Goal: Book appointment/travel/reservation

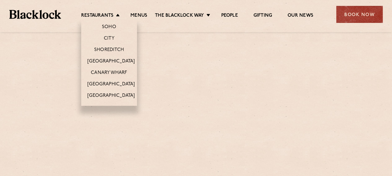
click at [116, 15] on li "Restaurants Soho City Shoreditch Covent Garden Canary Wharf Manchester Birmingh…" at bounding box center [102, 16] width 42 height 7
click at [108, 59] on link "[GEOGRAPHIC_DATA]" at bounding box center [110, 62] width 47 height 7
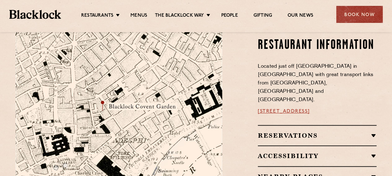
scroll to position [341, 0]
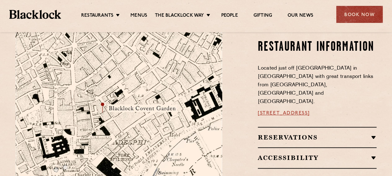
drag, startPoint x: 352, startPoint y: 101, endPoint x: 252, endPoint y: 101, distance: 99.8
click at [252, 101] on div "Restaurant information Located just off Bedford Street in Covent Garden with gr…" at bounding box center [304, 125] width 154 height 218
copy link "16a Bedford Street, WC2E 9HE"
click at [319, 134] on h2 "Reservations" at bounding box center [317, 137] width 119 height 7
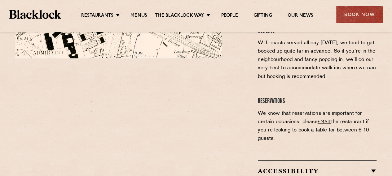
scroll to position [494, 0]
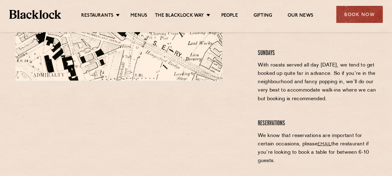
click at [350, 18] on div "Book Now" at bounding box center [359, 14] width 46 height 17
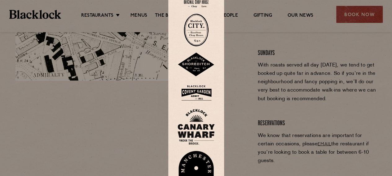
click at [203, 92] on img at bounding box center [196, 93] width 37 height 20
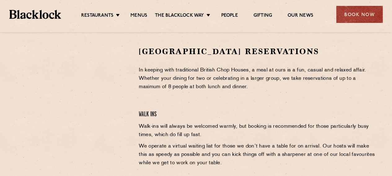
scroll to position [186, 0]
